Goal: Task Accomplishment & Management: Manage account settings

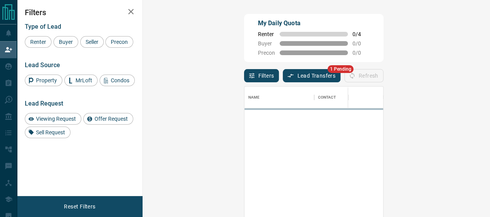
scroll to position [155, 325]
click at [283, 75] on button "Lead Transfers" at bounding box center [312, 75] width 58 height 13
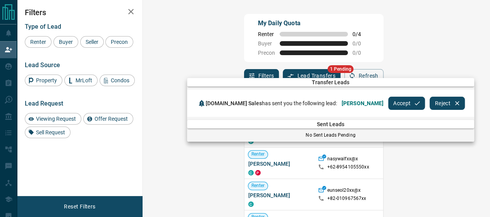
click at [388, 102] on button "Accept" at bounding box center [406, 102] width 37 height 13
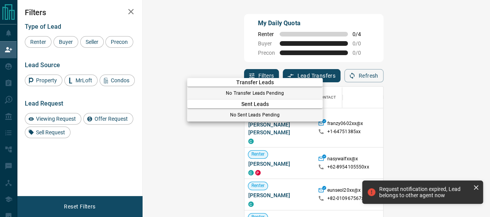
click at [196, 128] on div at bounding box center [245, 108] width 490 height 217
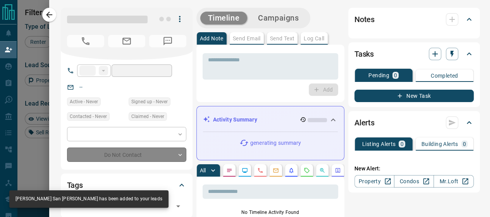
type input "**"
type input "**********"
type input "**"
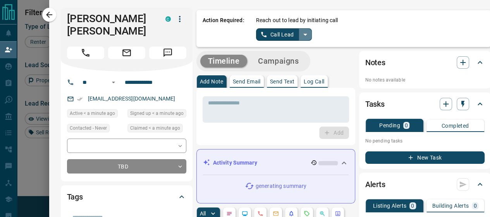
click at [303, 34] on icon "split button" at bounding box center [305, 35] width 4 height 2
click at [285, 65] on li "Log Manual Call" at bounding box center [283, 61] width 47 height 12
click at [260, 28] on div "Reach out to lead by initiating call Log Manual Call" at bounding box center [370, 28] width 229 height 24
click at [261, 33] on button "Log Manual Call" at bounding box center [281, 34] width 51 height 12
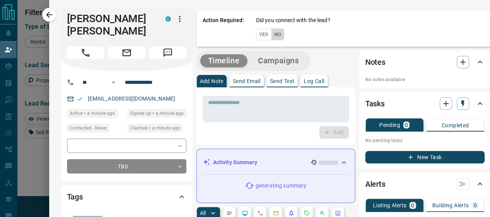
click at [273, 35] on button "No" at bounding box center [278, 34] width 14 height 12
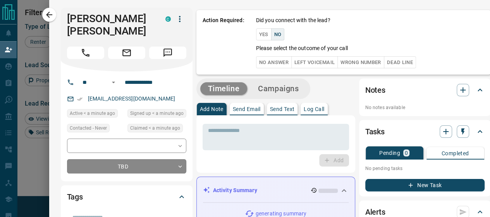
click at [269, 62] on button "No Answer" at bounding box center [274, 62] width 36 height 12
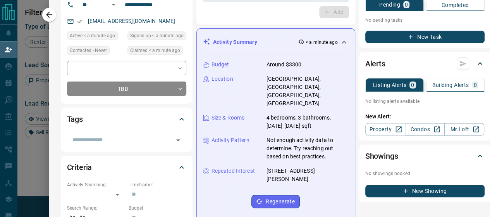
scroll to position [39, 0]
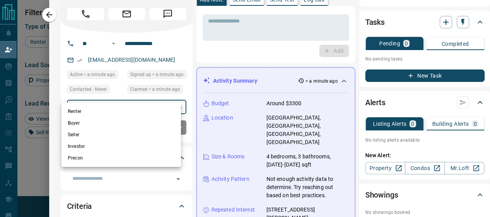
click at [150, 93] on body "Lead Transfers Claim Leads My Leads Tasks Opportunities Deals Campaigns Automat…" at bounding box center [245, 99] width 490 height 198
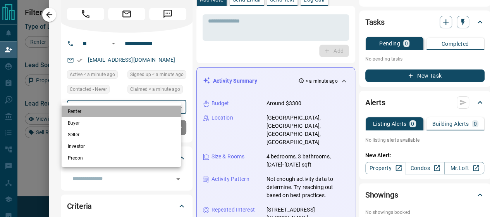
click at [67, 110] on li "Renter" at bounding box center [121, 111] width 119 height 12
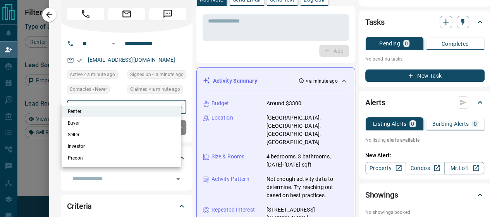
click at [56, 107] on div at bounding box center [245, 108] width 490 height 217
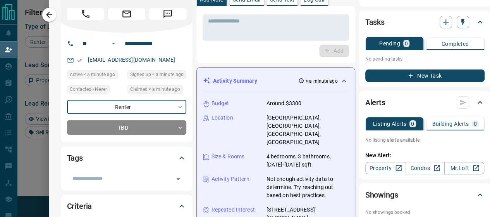
click at [117, 117] on li "Seller" at bounding box center [121, 120] width 89 height 7
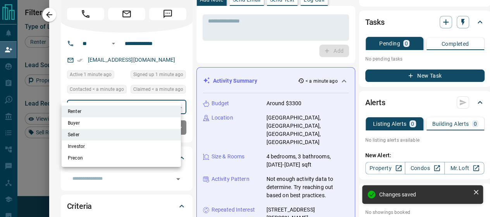
click at [119, 97] on body "Lead Transfers Claim Leads My Leads Tasks Opportunities Deals Campaigns Automat…" at bounding box center [245, 99] width 490 height 198
click at [81, 133] on li "Seller" at bounding box center [121, 135] width 119 height 12
type input "**********"
click at [186, 117] on div at bounding box center [245, 108] width 490 height 217
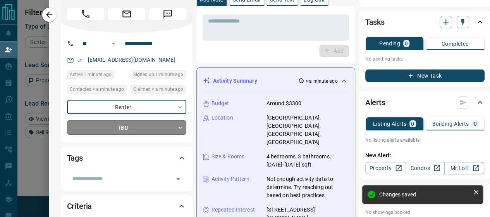
click at [144, 117] on body "Lead Transfers Claim Leads My Leads Tasks Opportunities Deals Campaigns Automat…" at bounding box center [245, 99] width 490 height 198
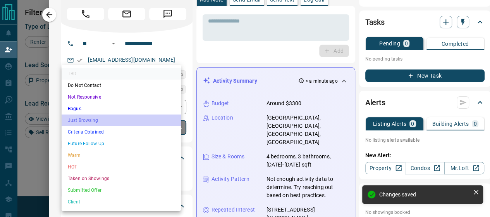
click at [92, 117] on li "Just Browsing" at bounding box center [121, 120] width 119 height 12
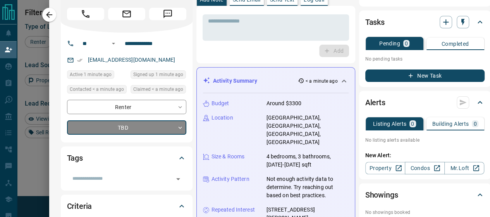
type input "*"
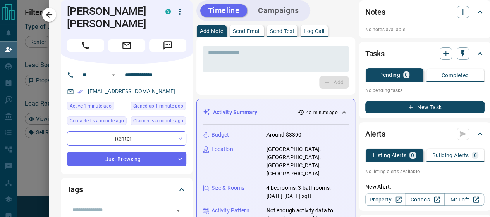
scroll to position [0, 0]
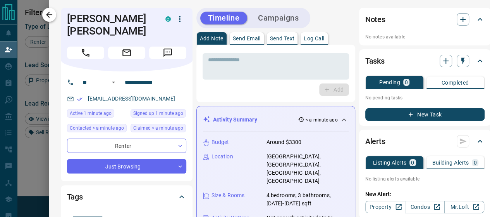
drag, startPoint x: 50, startPoint y: 8, endPoint x: 60, endPoint y: 11, distance: 10.1
click at [50, 8] on button "button" at bounding box center [49, 15] width 14 height 14
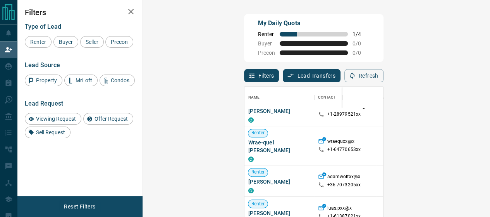
scroll to position [232, 0]
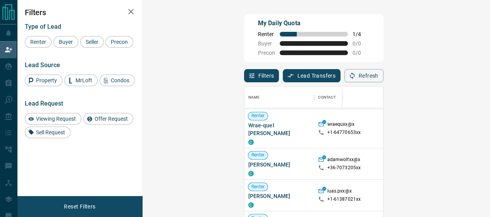
drag, startPoint x: 456, startPoint y: 158, endPoint x: 429, endPoint y: 151, distance: 28.0
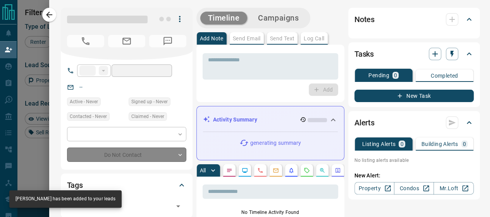
type input "***"
type input "**********"
type input "**"
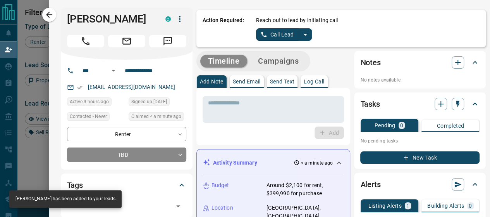
click at [301, 35] on icon "split button" at bounding box center [305, 34] width 9 height 9
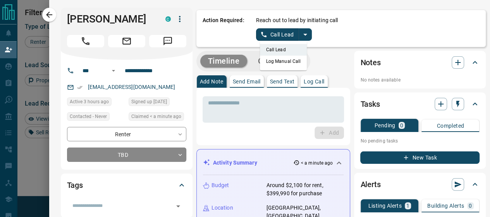
click at [276, 60] on li "Log Manual Call" at bounding box center [283, 61] width 47 height 12
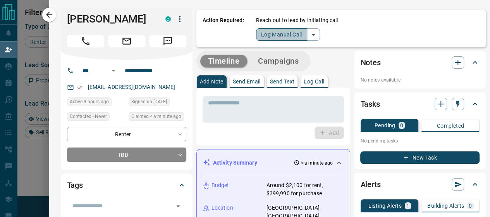
click at [276, 31] on button "Log Manual Call" at bounding box center [281, 34] width 51 height 12
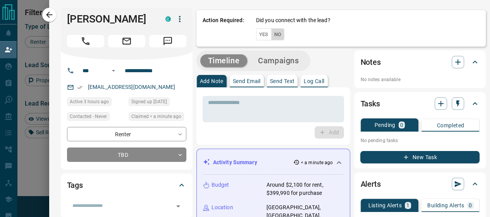
click at [276, 31] on button "No" at bounding box center [278, 34] width 14 height 12
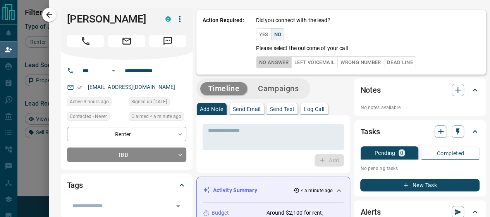
click at [280, 64] on button "No Answer" at bounding box center [274, 62] width 36 height 12
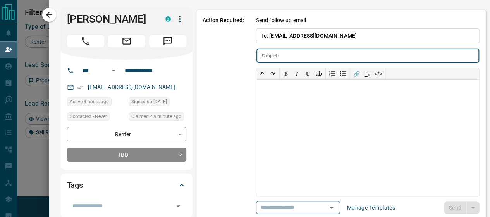
type input "**********"
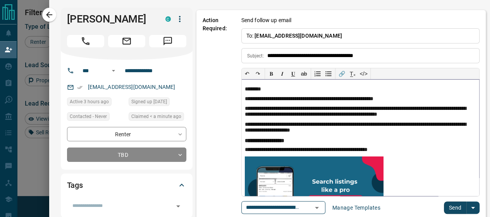
click at [411, 96] on p "**********" at bounding box center [357, 99] width 225 height 7
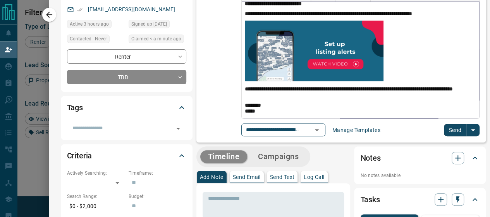
scroll to position [39, 0]
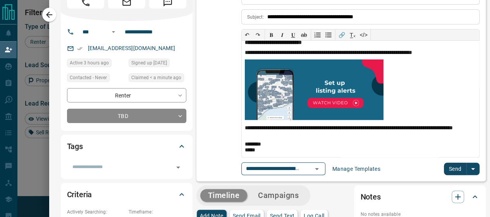
click at [444, 167] on button "Send" at bounding box center [455, 168] width 23 height 12
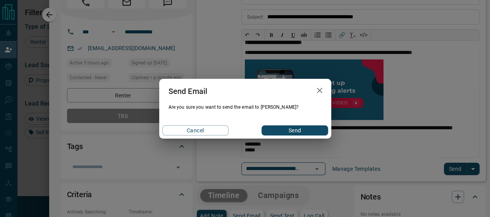
click at [270, 124] on div "Cancel Send" at bounding box center [245, 130] width 172 height 16
click at [277, 127] on button "Send" at bounding box center [294, 130] width 66 height 10
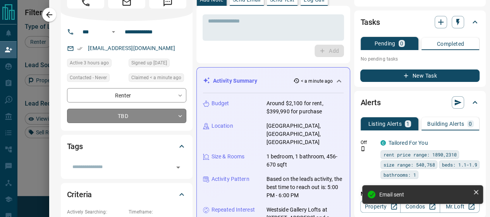
click at [161, 115] on body "Lead Transfers Claim Leads My Leads Tasks Opportunities Deals Campaigns Automat…" at bounding box center [245, 99] width 490 height 198
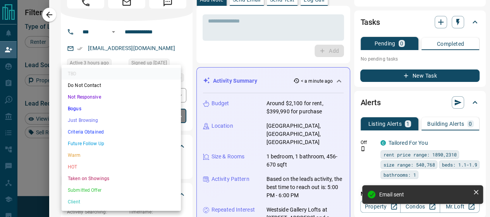
click at [102, 119] on li "Just Browsing" at bounding box center [121, 120] width 119 height 12
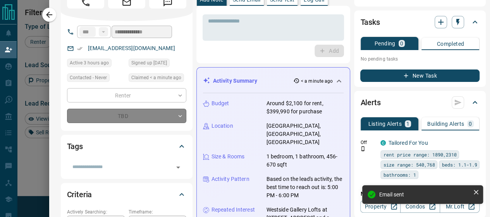
type input "*"
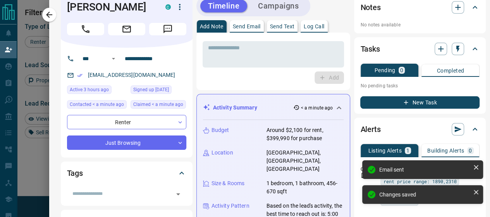
scroll to position [0, 0]
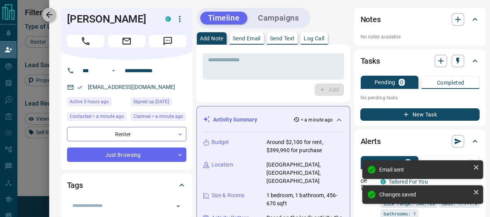
click at [48, 14] on icon "button" at bounding box center [49, 15] width 6 height 6
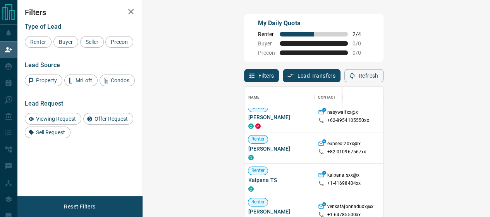
scroll to position [232, 0]
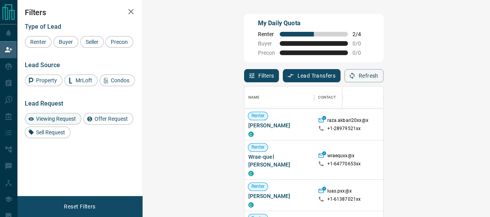
click at [68, 117] on span "Viewing Request" at bounding box center [55, 118] width 45 height 6
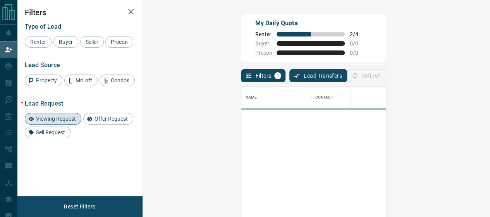
scroll to position [0, 0]
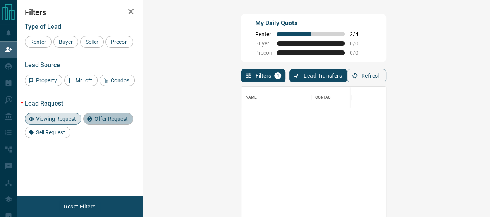
click at [128, 120] on span "Offer Request" at bounding box center [111, 118] width 39 height 6
click at [110, 119] on span "Offer Request" at bounding box center [111, 118] width 39 height 6
click at [70, 119] on span "Viewing Request" at bounding box center [55, 118] width 45 height 6
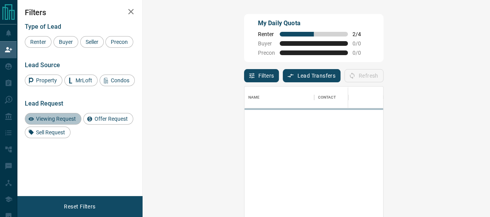
click at [55, 121] on span "Viewing Request" at bounding box center [55, 118] width 45 height 6
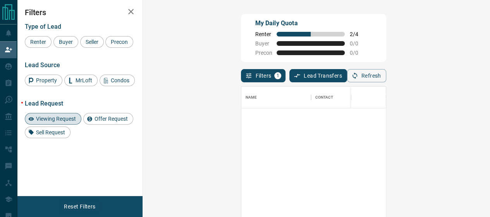
scroll to position [155, 325]
